Goal: Task Accomplishment & Management: Use online tool/utility

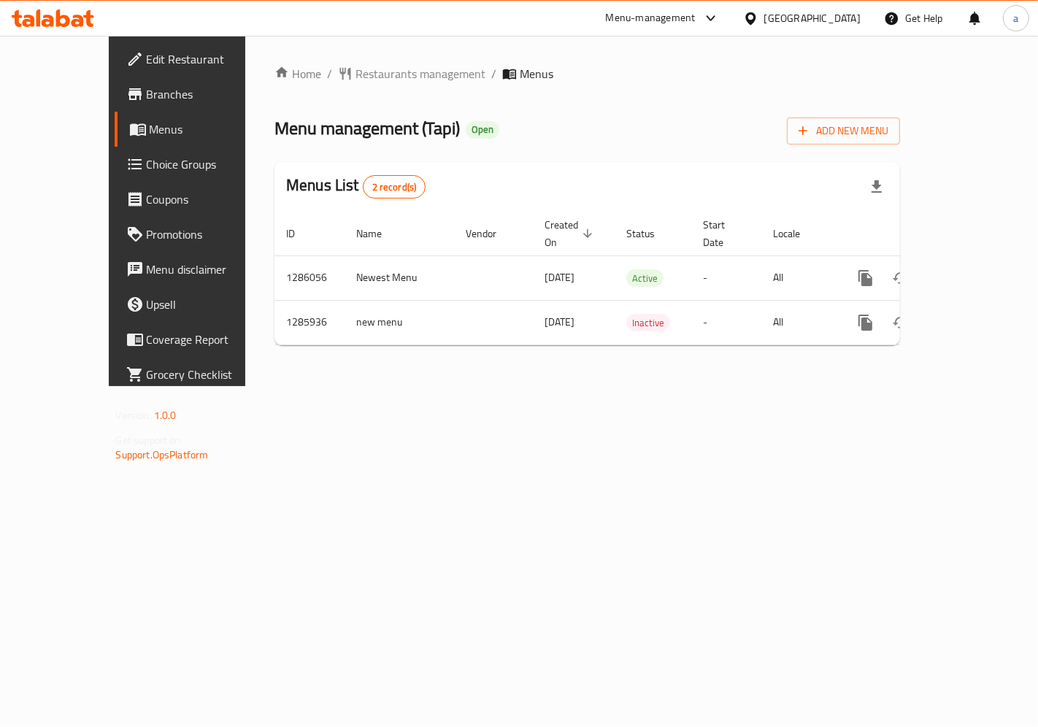
click at [147, 163] on span "Choice Groups" at bounding box center [208, 164] width 123 height 18
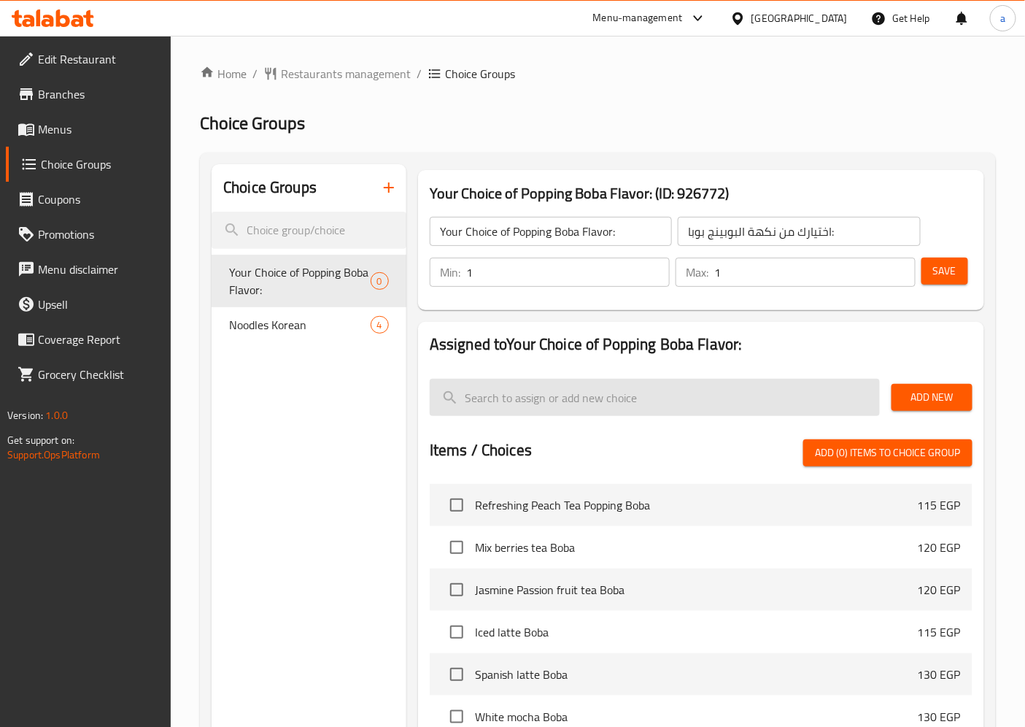
click at [577, 380] on input "search" at bounding box center [655, 397] width 450 height 37
paste input "Changes of Noodles Korean:"
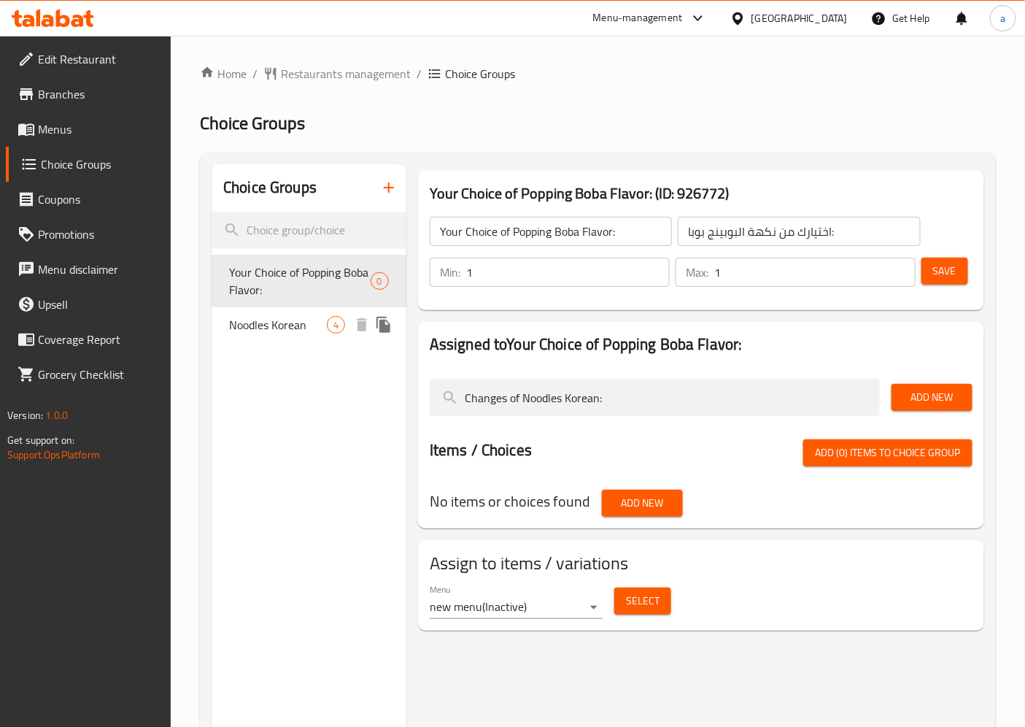
type input "Changes of Noodles Korean:"
click at [274, 324] on span "Noodles Korean" at bounding box center [278, 325] width 98 height 18
type input "Noodles Korean"
type input "نودلز كوري"
type input "0"
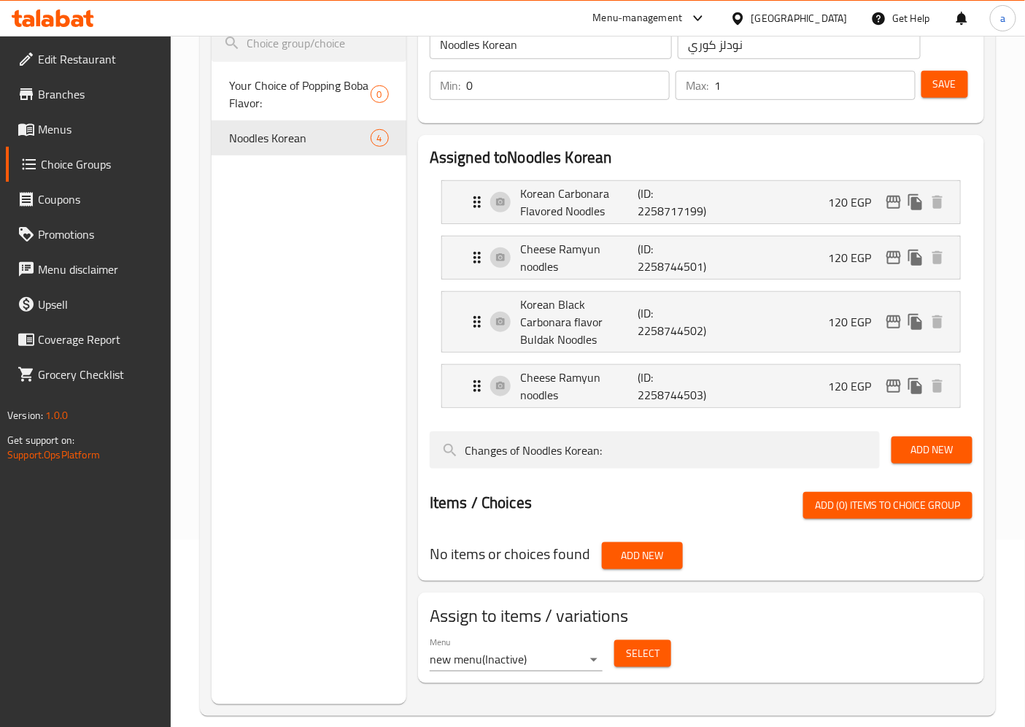
scroll to position [205, 0]
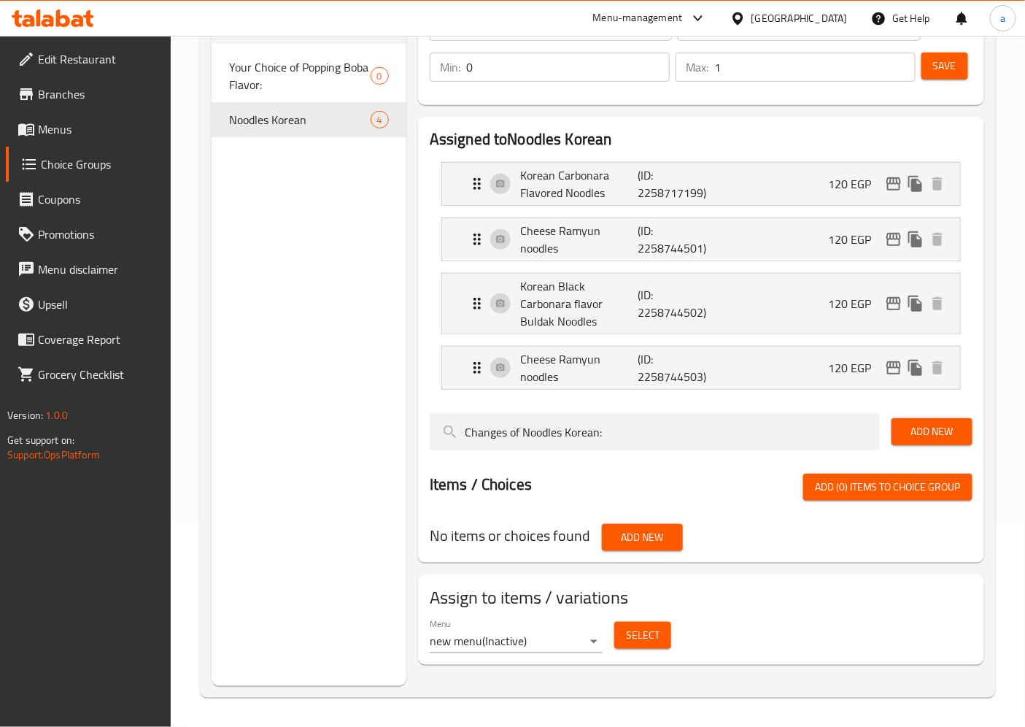
click at [640, 626] on span "Select" at bounding box center [643, 635] width 34 height 18
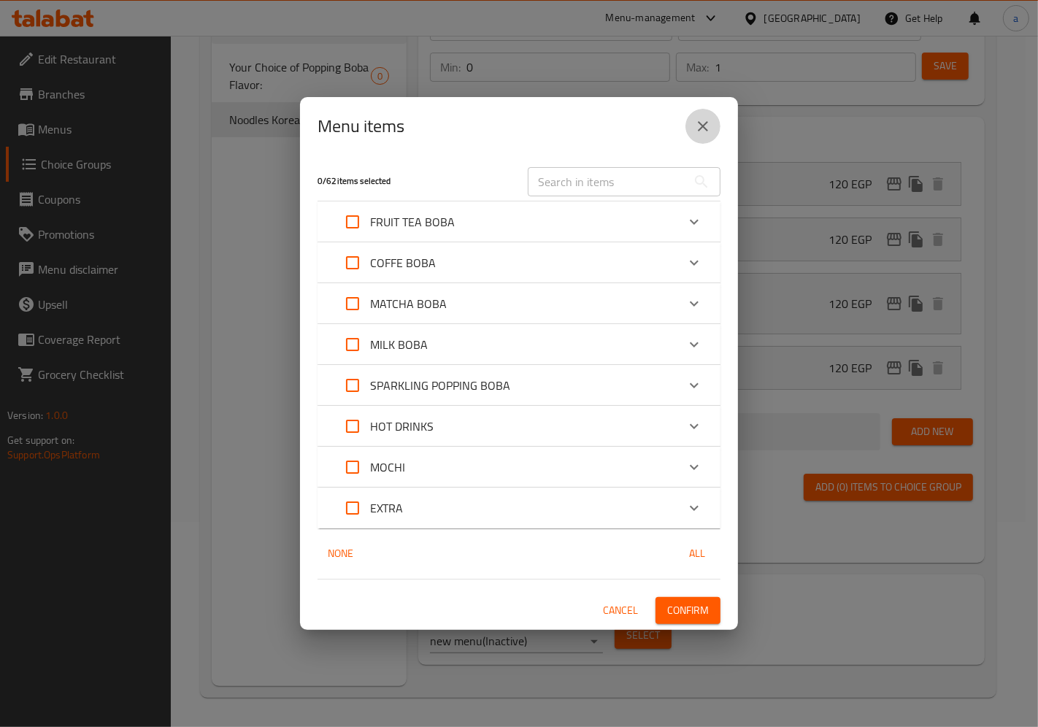
click at [705, 127] on icon "close" at bounding box center [703, 126] width 18 height 18
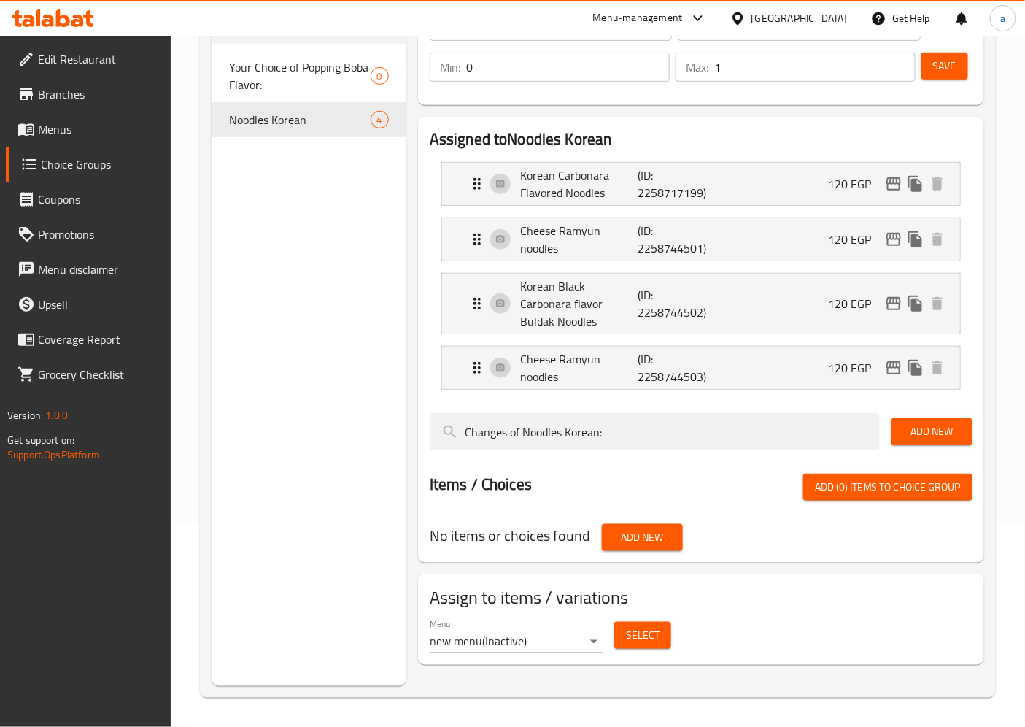
click at [657, 626] on span "Select" at bounding box center [643, 635] width 34 height 18
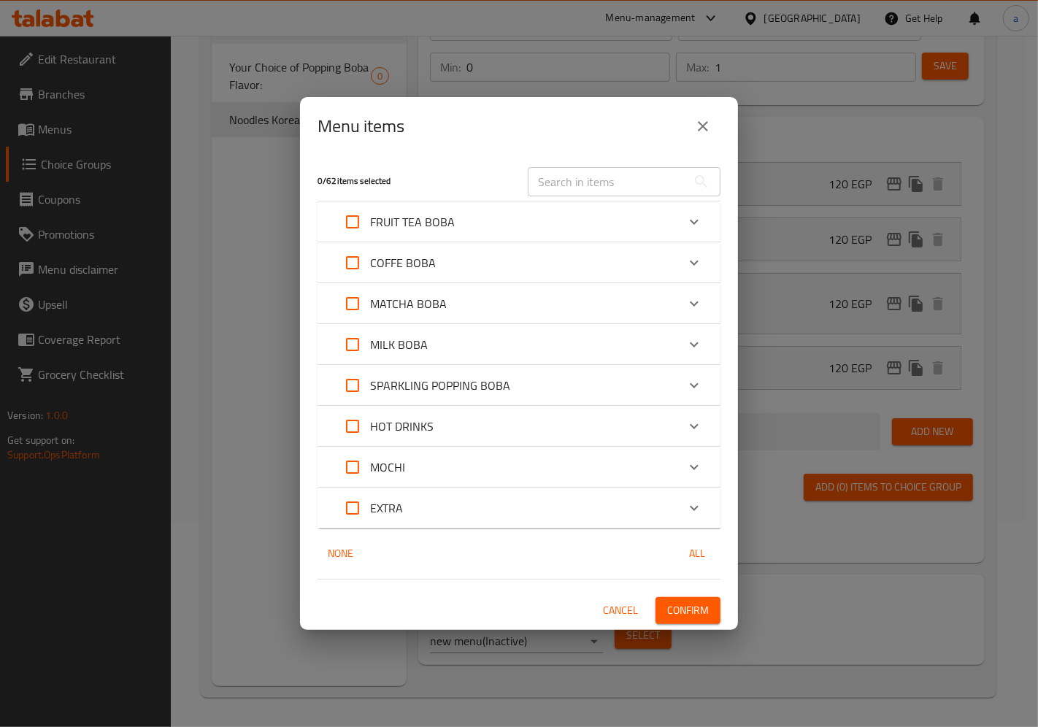
click at [700, 140] on button "close" at bounding box center [702, 126] width 35 height 35
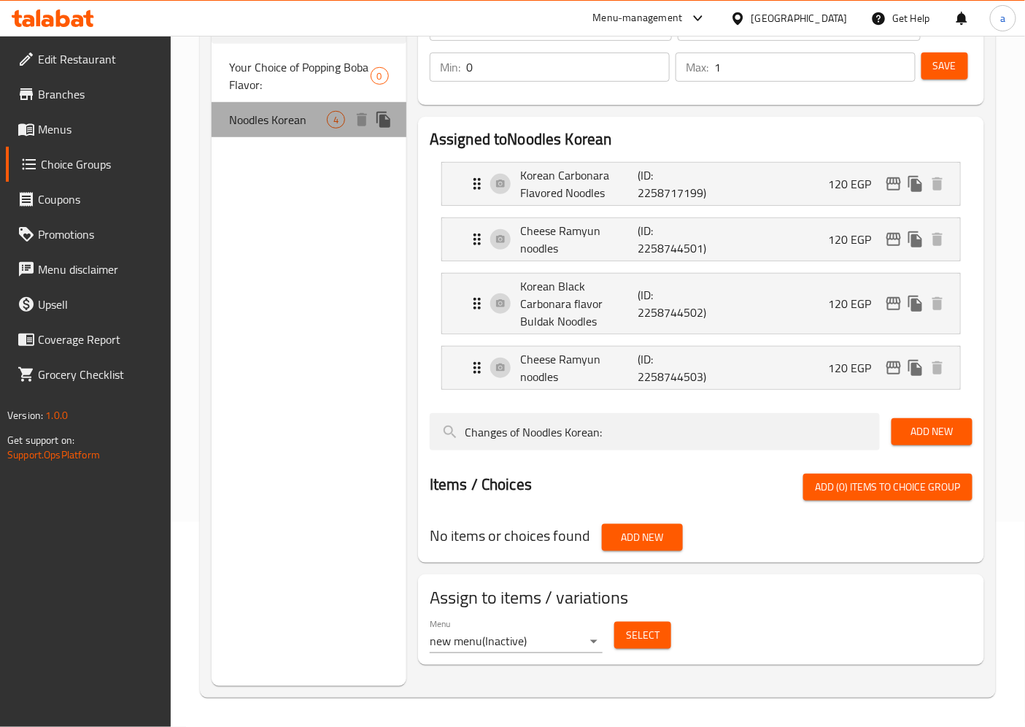
click at [236, 125] on span "Noodles Korean" at bounding box center [278, 120] width 98 height 18
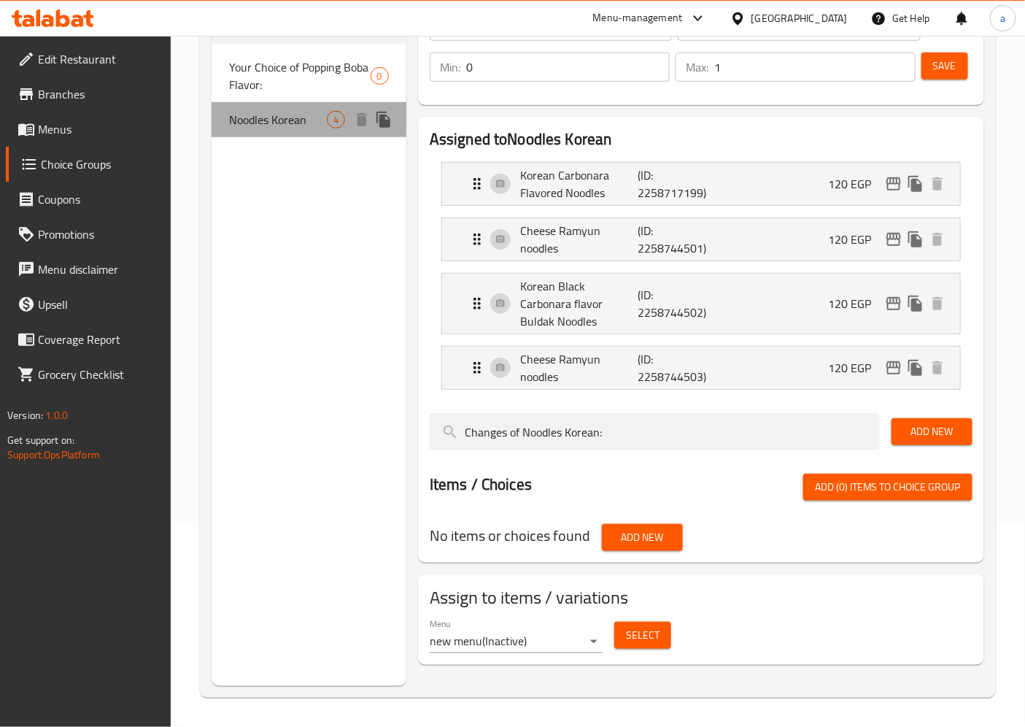
click at [236, 125] on span "Noodles Korean" at bounding box center [278, 120] width 98 height 18
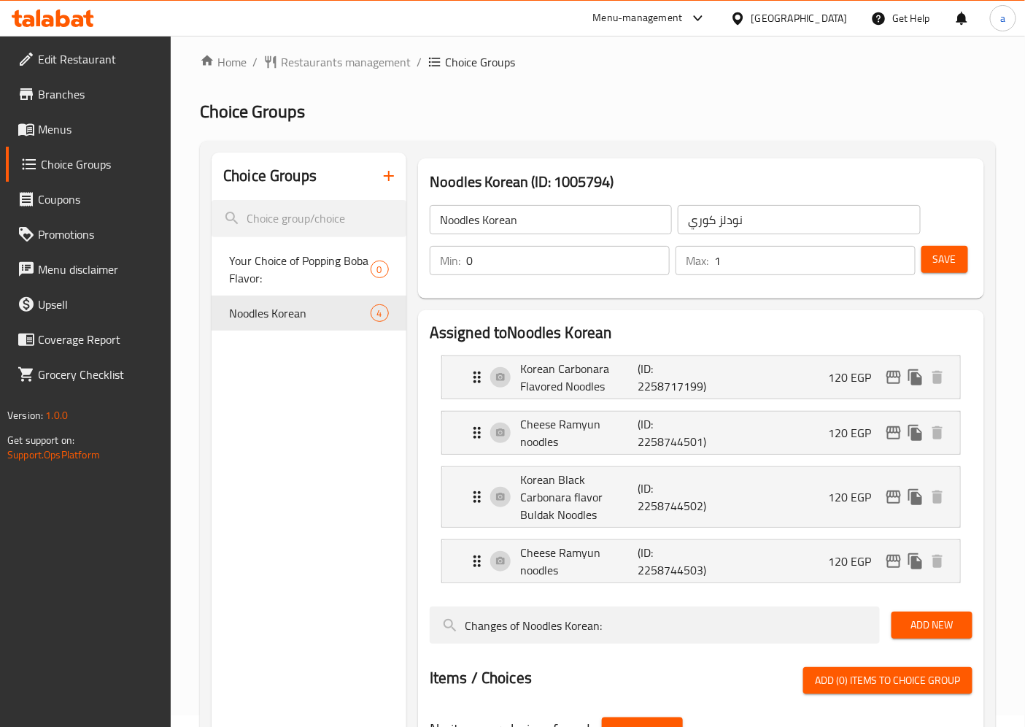
scroll to position [0, 0]
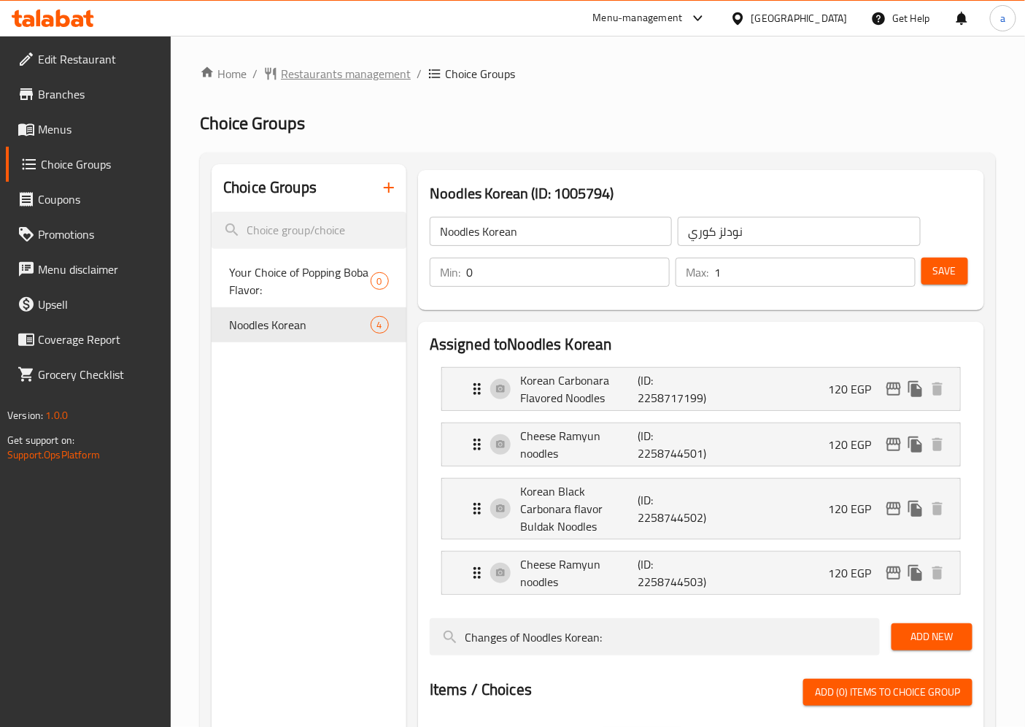
click at [310, 77] on span "Restaurants management" at bounding box center [346, 74] width 130 height 18
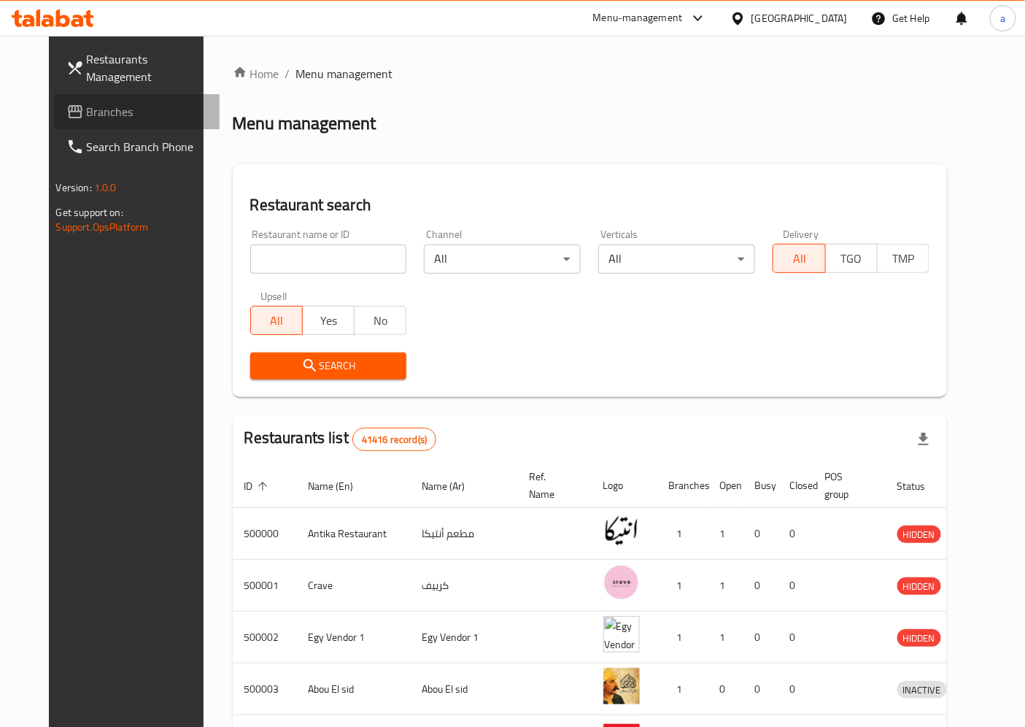
click at [87, 103] on span "Branches" at bounding box center [148, 112] width 122 height 18
